Goal: Transaction & Acquisition: Book appointment/travel/reservation

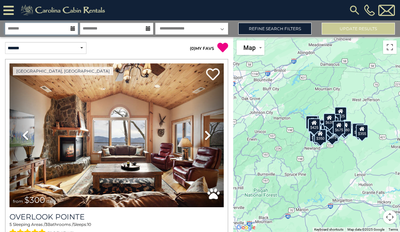
click at [20, 25] on input "text" at bounding box center [41, 29] width 73 height 12
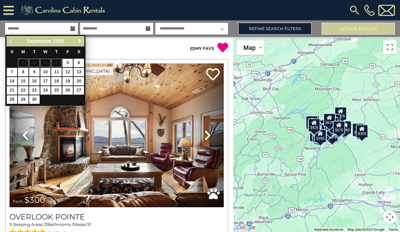
click at [78, 41] on span "Next" at bounding box center [79, 40] width 5 height 5
click at [78, 40] on span "Next" at bounding box center [79, 40] width 5 height 5
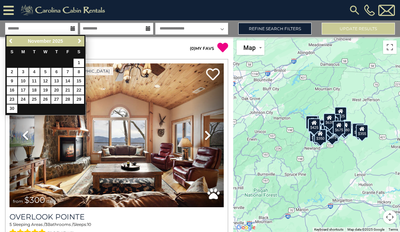
click at [58, 88] on link "20" at bounding box center [56, 90] width 10 height 8
type input "********"
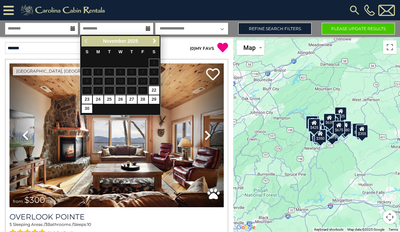
click at [85, 96] on link "23" at bounding box center [87, 99] width 10 height 8
type input "********"
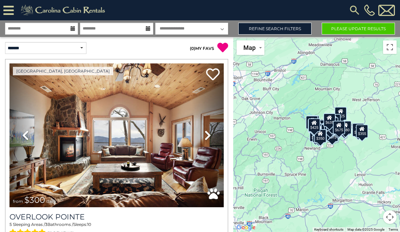
click at [291, 28] on link "Refine Search Filters" at bounding box center [274, 29] width 73 height 12
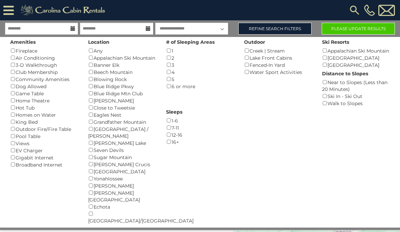
click at [89, 154] on div "Sugar Mountain ()" at bounding box center [122, 156] width 68 height 7
click at [353, 30] on button "Please Update Results" at bounding box center [357, 29] width 73 height 12
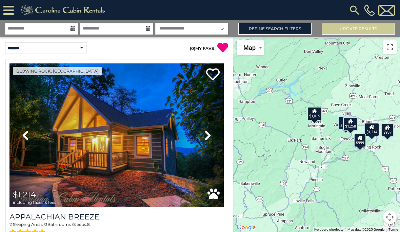
click at [209, 133] on icon at bounding box center [207, 135] width 7 height 11
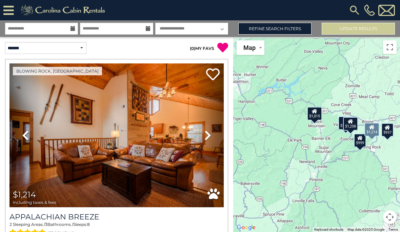
click at [207, 136] on icon at bounding box center [207, 135] width 7 height 11
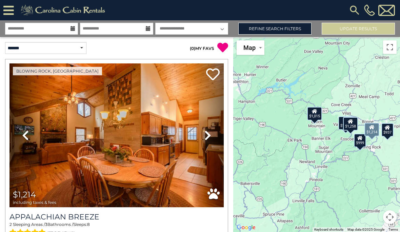
click at [212, 135] on link "Next" at bounding box center [207, 135] width 32 height 144
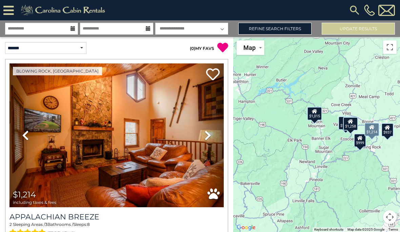
click at [213, 135] on link "Next" at bounding box center [207, 135] width 32 height 144
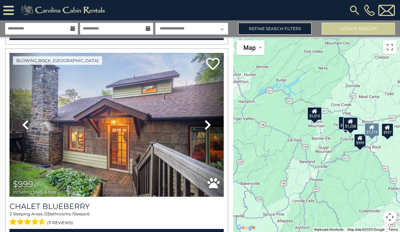
scroll to position [213, 0]
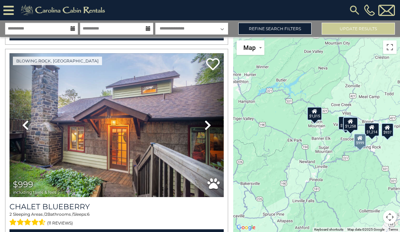
click at [208, 128] on icon at bounding box center [207, 125] width 7 height 11
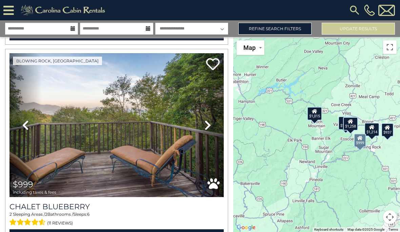
click at [211, 126] on link "Next" at bounding box center [207, 125] width 32 height 144
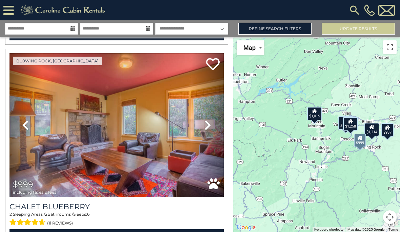
click at [214, 127] on link "Next" at bounding box center [207, 125] width 32 height 144
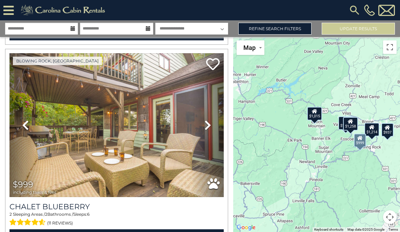
click at [212, 125] on link "Next" at bounding box center [207, 125] width 32 height 144
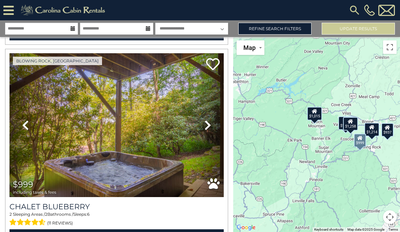
click at [207, 130] on icon at bounding box center [207, 125] width 7 height 11
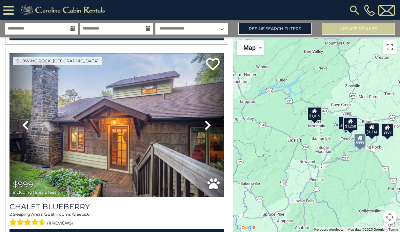
click at [209, 126] on icon at bounding box center [207, 125] width 7 height 11
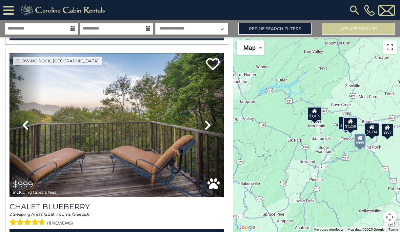
click at [208, 124] on icon at bounding box center [207, 125] width 7 height 11
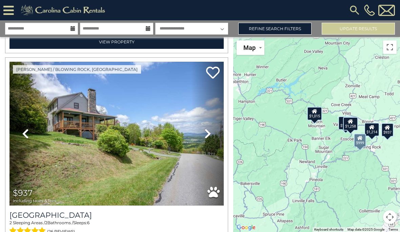
scroll to position [409, 0]
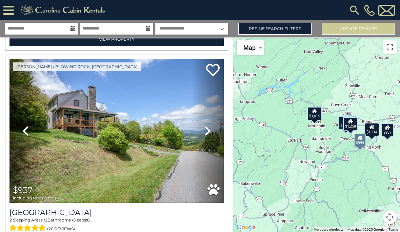
click at [207, 132] on icon at bounding box center [207, 130] width 7 height 11
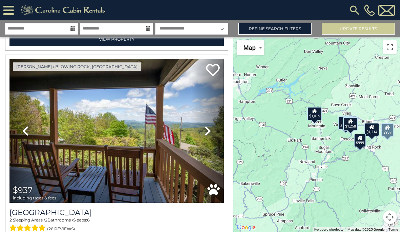
click at [206, 131] on icon at bounding box center [207, 130] width 7 height 11
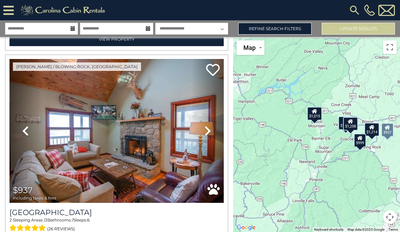
click at [211, 129] on link "Next" at bounding box center [207, 131] width 32 height 144
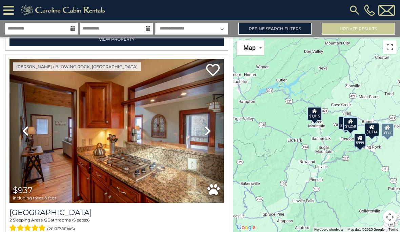
click at [211, 130] on link "Next" at bounding box center [207, 131] width 32 height 144
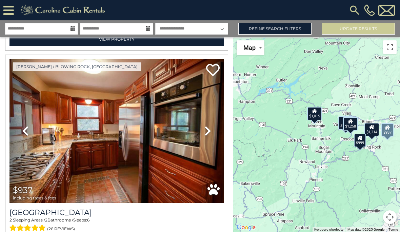
click at [210, 131] on icon at bounding box center [207, 130] width 7 height 11
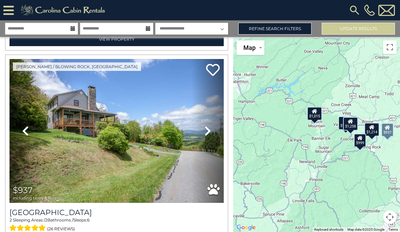
click at [209, 132] on icon at bounding box center [207, 130] width 7 height 11
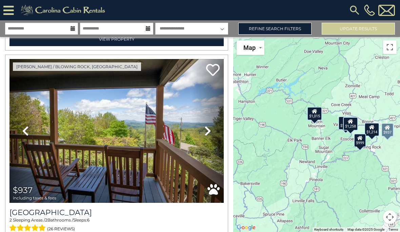
click at [206, 136] on link "Next" at bounding box center [207, 131] width 32 height 144
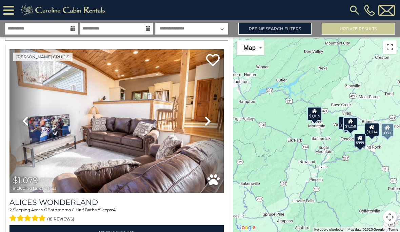
scroll to position [623, 0]
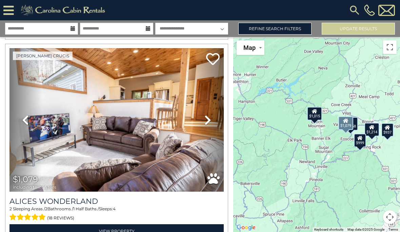
click at [209, 120] on icon at bounding box center [207, 119] width 7 height 11
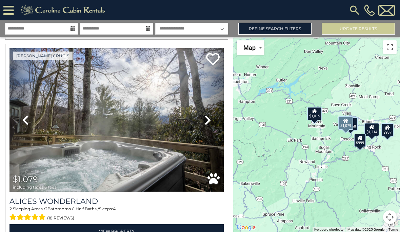
click at [209, 123] on icon at bounding box center [207, 119] width 7 height 11
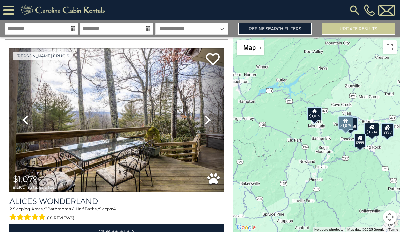
click at [208, 121] on icon at bounding box center [207, 119] width 7 height 11
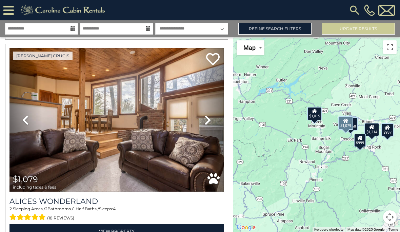
click at [211, 119] on link "Next" at bounding box center [207, 120] width 32 height 144
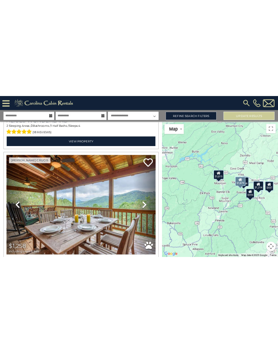
scroll to position [838, 0]
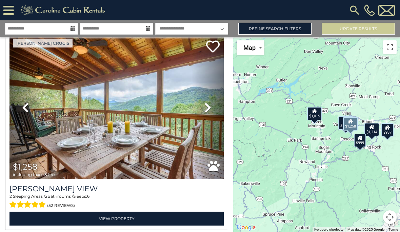
click at [207, 110] on icon at bounding box center [207, 107] width 7 height 11
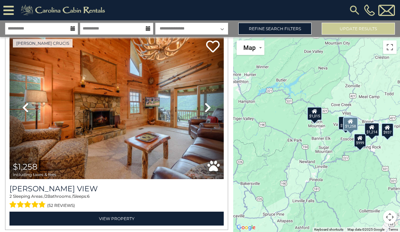
click at [207, 109] on icon at bounding box center [207, 107] width 7 height 11
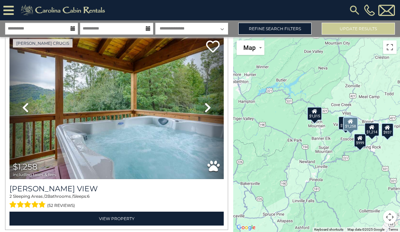
click at [209, 106] on icon at bounding box center [207, 107] width 7 height 11
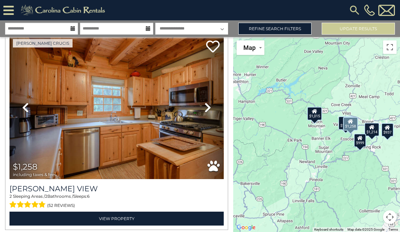
click at [211, 108] on link "Next" at bounding box center [207, 108] width 32 height 144
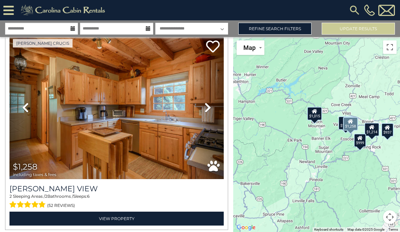
click at [210, 107] on icon at bounding box center [207, 107] width 7 height 11
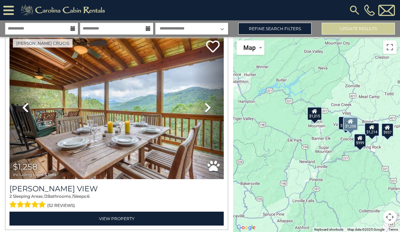
click at [209, 107] on icon at bounding box center [207, 107] width 7 height 11
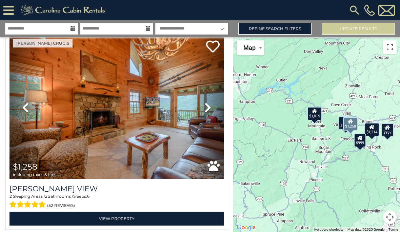
click at [142, 128] on img at bounding box center [116, 108] width 214 height 144
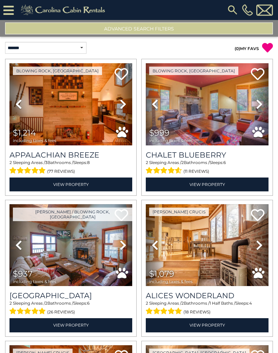
scroll to position [0, 0]
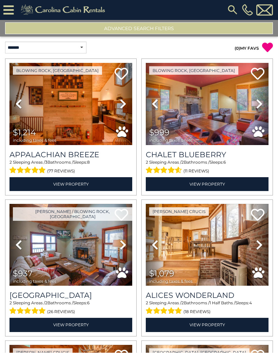
click at [11, 7] on icon at bounding box center [8, 10] width 10 height 12
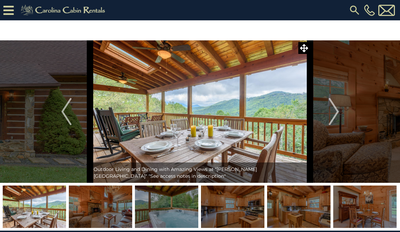
click at [335, 113] on img "Next" at bounding box center [333, 111] width 10 height 27
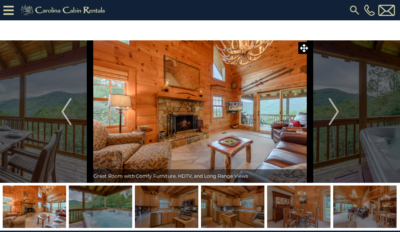
click at [293, 133] on img at bounding box center [200, 111] width 220 height 142
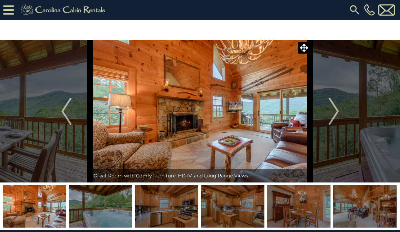
scroll to position [1, 0]
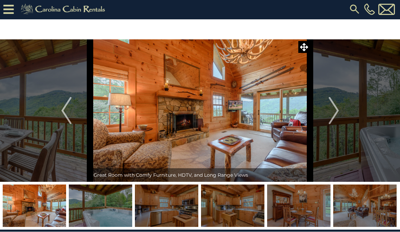
click at [304, 47] on icon at bounding box center [304, 47] width 8 height 8
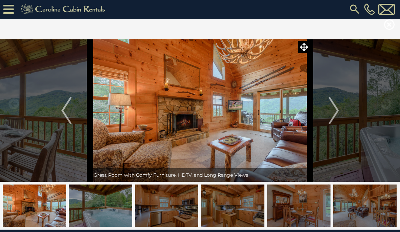
scroll to position [1, 0]
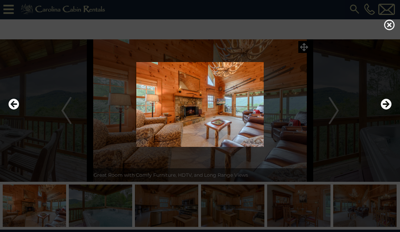
click at [387, 109] on icon "Next" at bounding box center [385, 104] width 11 height 11
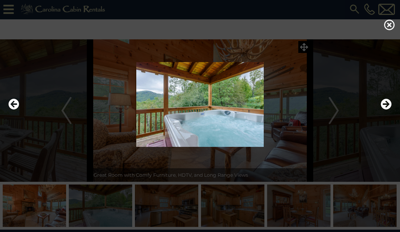
click at [386, 109] on icon "Next" at bounding box center [385, 104] width 11 height 11
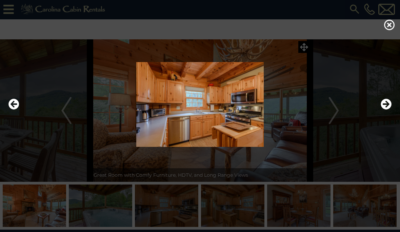
click at [383, 109] on icon "Next" at bounding box center [385, 104] width 11 height 11
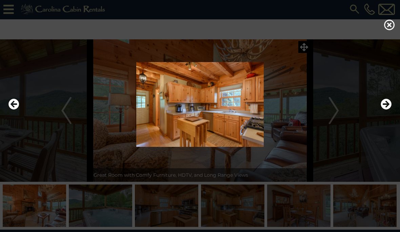
click at [384, 109] on icon "Next" at bounding box center [385, 104] width 11 height 11
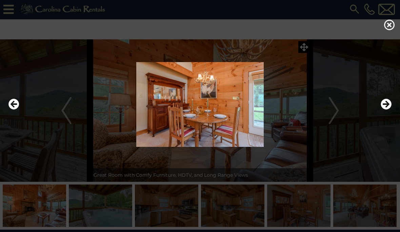
click at [385, 109] on icon "Next" at bounding box center [385, 104] width 11 height 11
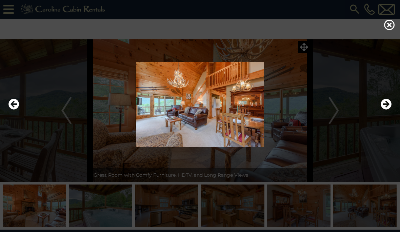
click at [382, 109] on icon "Next" at bounding box center [385, 104] width 11 height 11
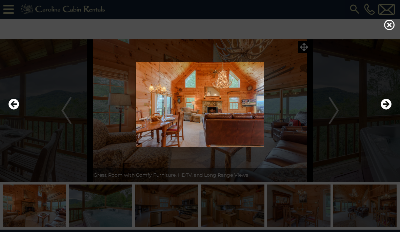
scroll to position [2, 0]
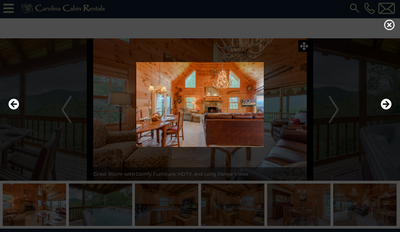
click at [303, 50] on div at bounding box center [199, 104] width 389 height 139
click at [331, 111] on img at bounding box center [200, 104] width 386 height 85
click at [387, 109] on icon "Next" at bounding box center [385, 104] width 11 height 11
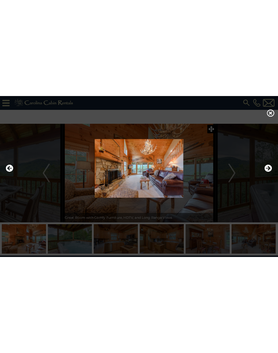
scroll to position [0, 0]
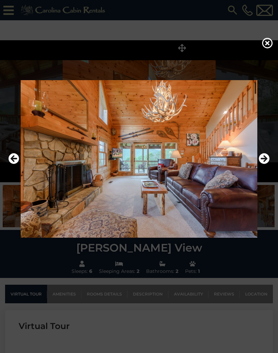
click at [263, 164] on icon "Next" at bounding box center [263, 158] width 11 height 11
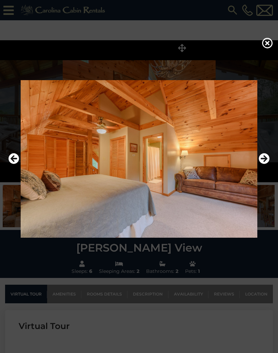
click at [263, 164] on icon "Next" at bounding box center [263, 158] width 11 height 11
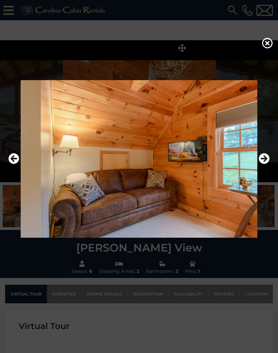
click at [263, 164] on icon "Next" at bounding box center [263, 158] width 11 height 11
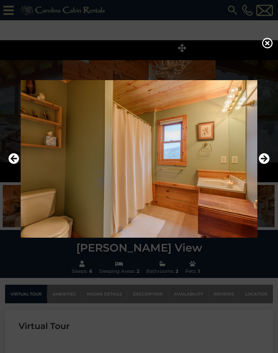
click at [262, 164] on icon "Next" at bounding box center [263, 158] width 11 height 11
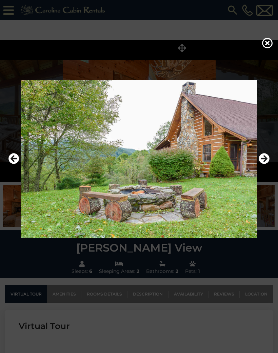
click at [264, 164] on icon "Next" at bounding box center [263, 158] width 11 height 11
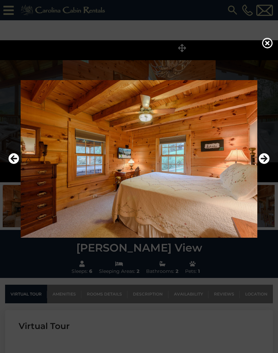
click at [264, 164] on icon "Next" at bounding box center [263, 158] width 11 height 11
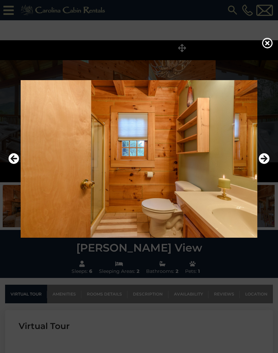
click at [263, 164] on icon "Next" at bounding box center [263, 158] width 11 height 11
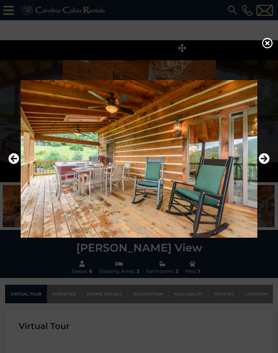
click at [264, 164] on icon "Next" at bounding box center [263, 158] width 11 height 11
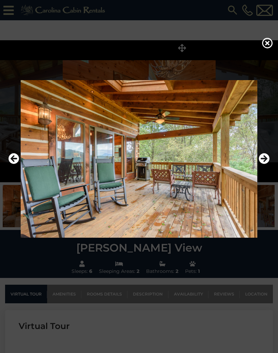
click at [263, 164] on icon "Next" at bounding box center [263, 158] width 11 height 11
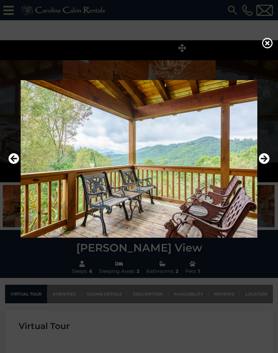
click at [265, 164] on icon "Next" at bounding box center [263, 158] width 11 height 11
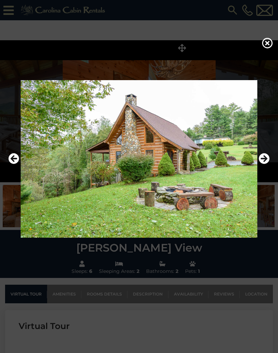
click at [264, 164] on icon "Next" at bounding box center [263, 158] width 11 height 11
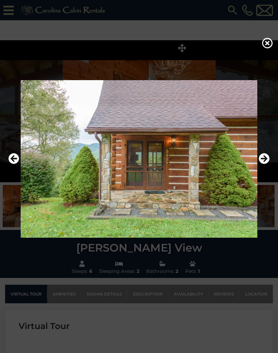
click at [267, 164] on icon "Next" at bounding box center [263, 158] width 11 height 11
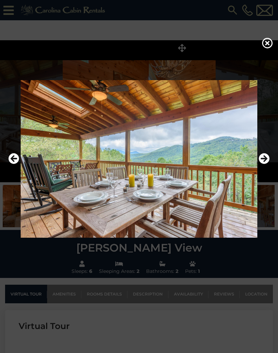
click at [261, 164] on icon "Next" at bounding box center [263, 158] width 11 height 11
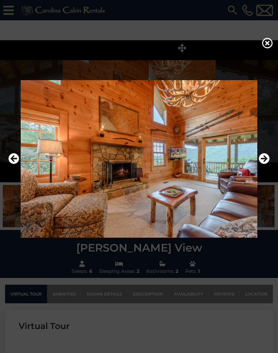
click at [262, 164] on icon "Next" at bounding box center [263, 158] width 11 height 11
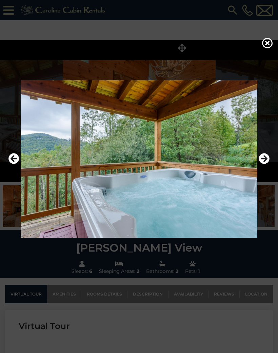
click at [263, 164] on icon "Next" at bounding box center [263, 158] width 11 height 11
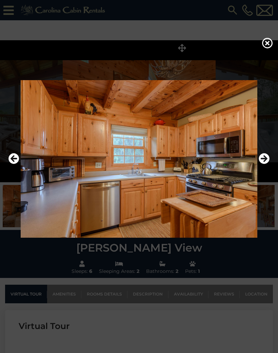
click at [263, 164] on icon "Next" at bounding box center [263, 158] width 11 height 11
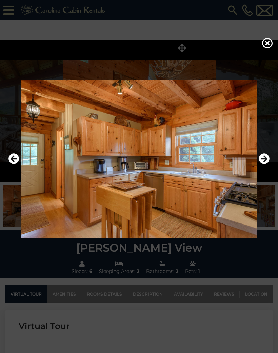
click at [266, 47] on icon at bounding box center [267, 43] width 11 height 11
